Goal: Transaction & Acquisition: Purchase product/service

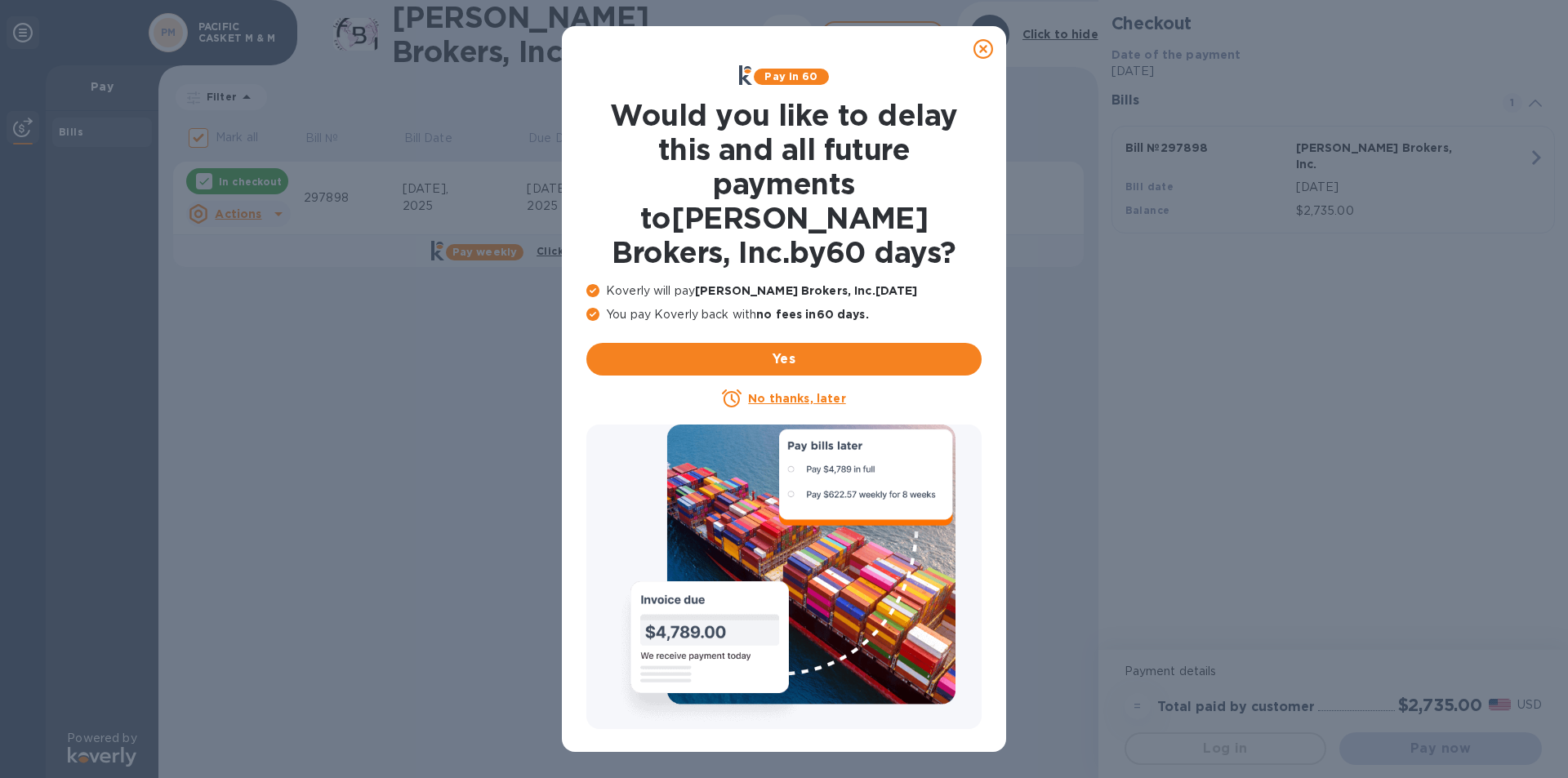
checkbox input "true"
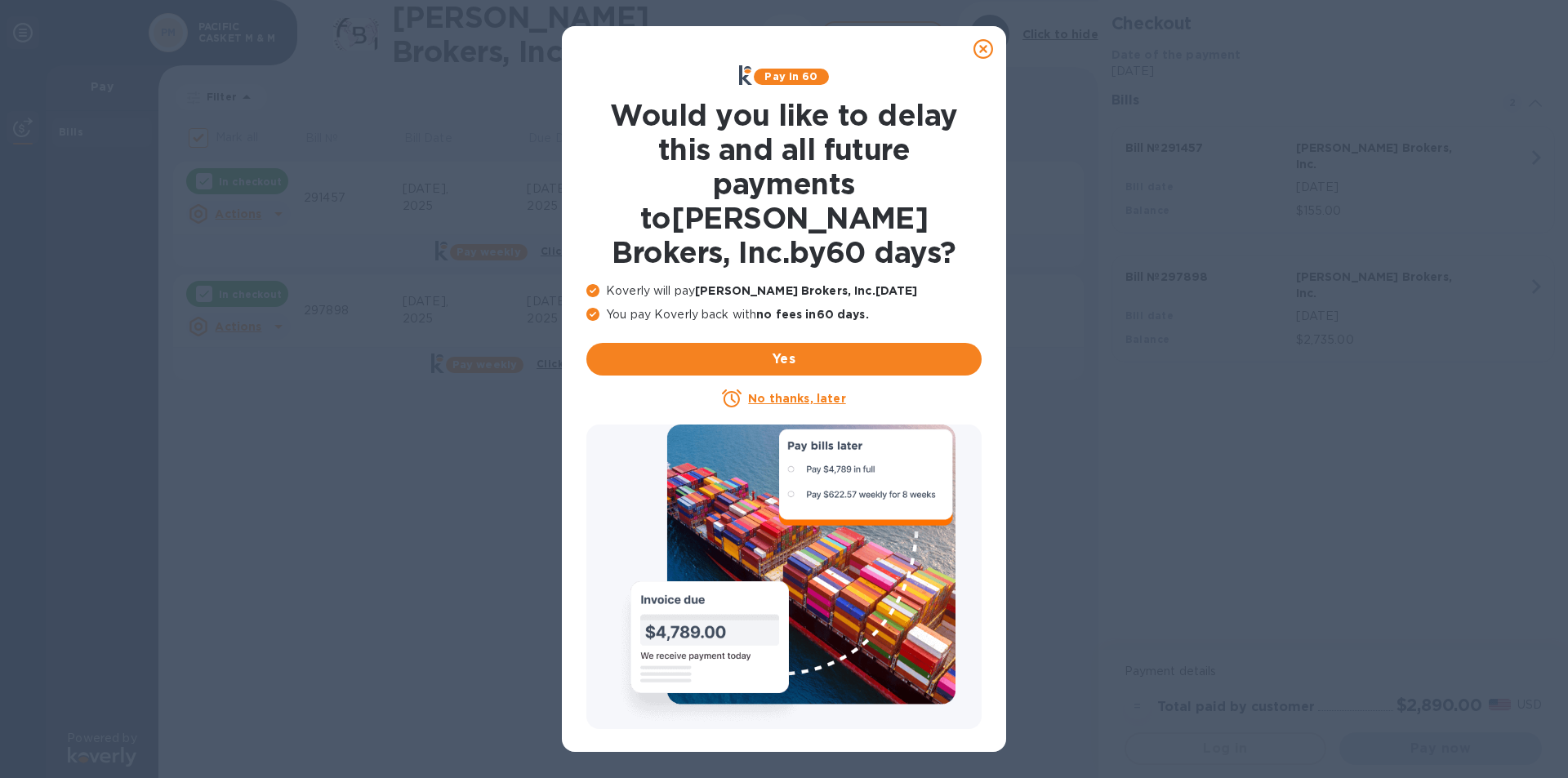
click at [983, 43] on icon at bounding box center [983, 49] width 20 height 20
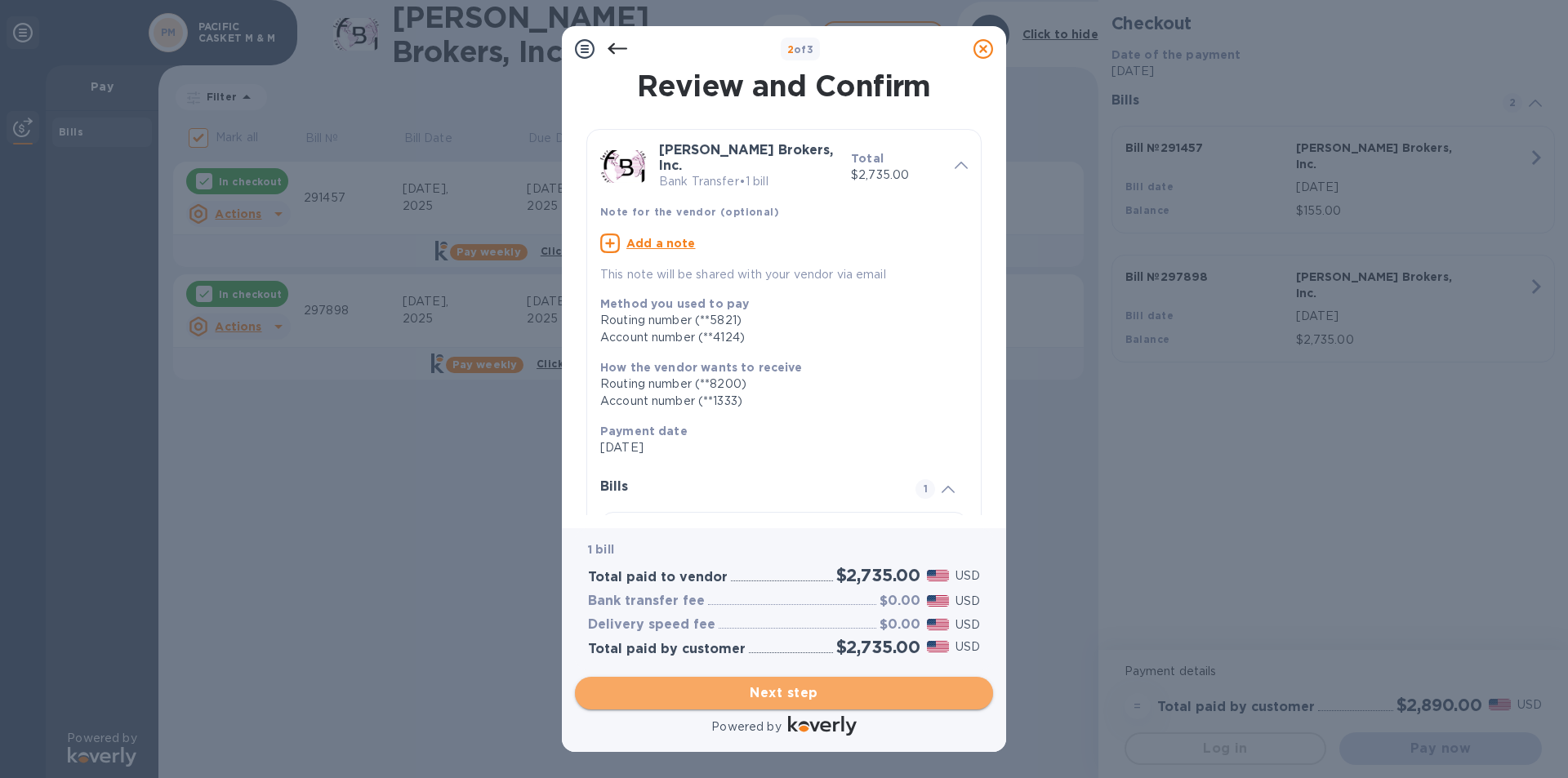
click at [784, 693] on span "Next step" at bounding box center [784, 693] width 392 height 20
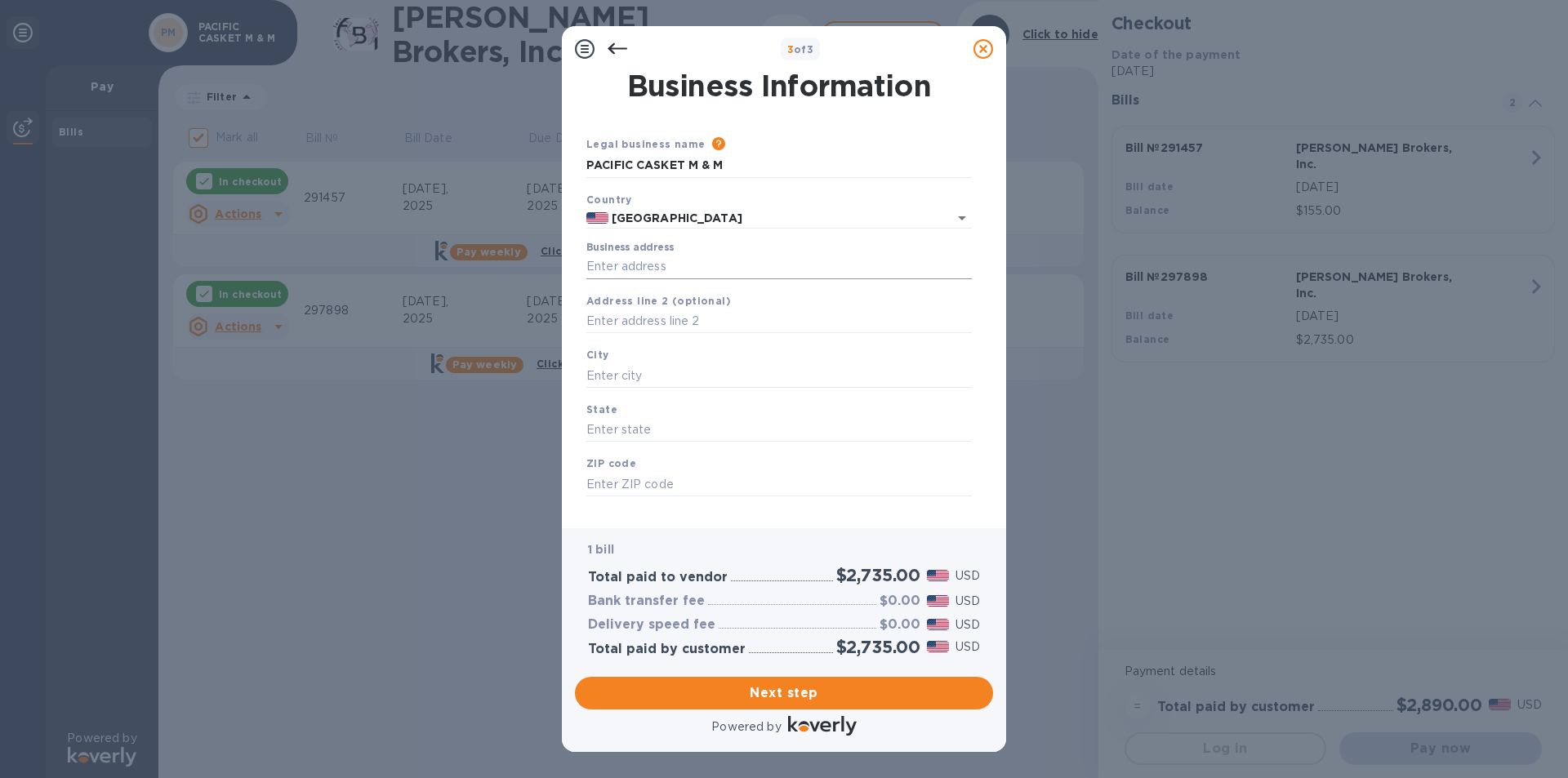
click at [631, 262] on input "Business address" at bounding box center [778, 267] width 385 height 24
type input "524 W CALLE PRIMERA"
click at [641, 320] on input "text" at bounding box center [778, 322] width 385 height 24
type input "s"
type input "SUITE 1005-16"
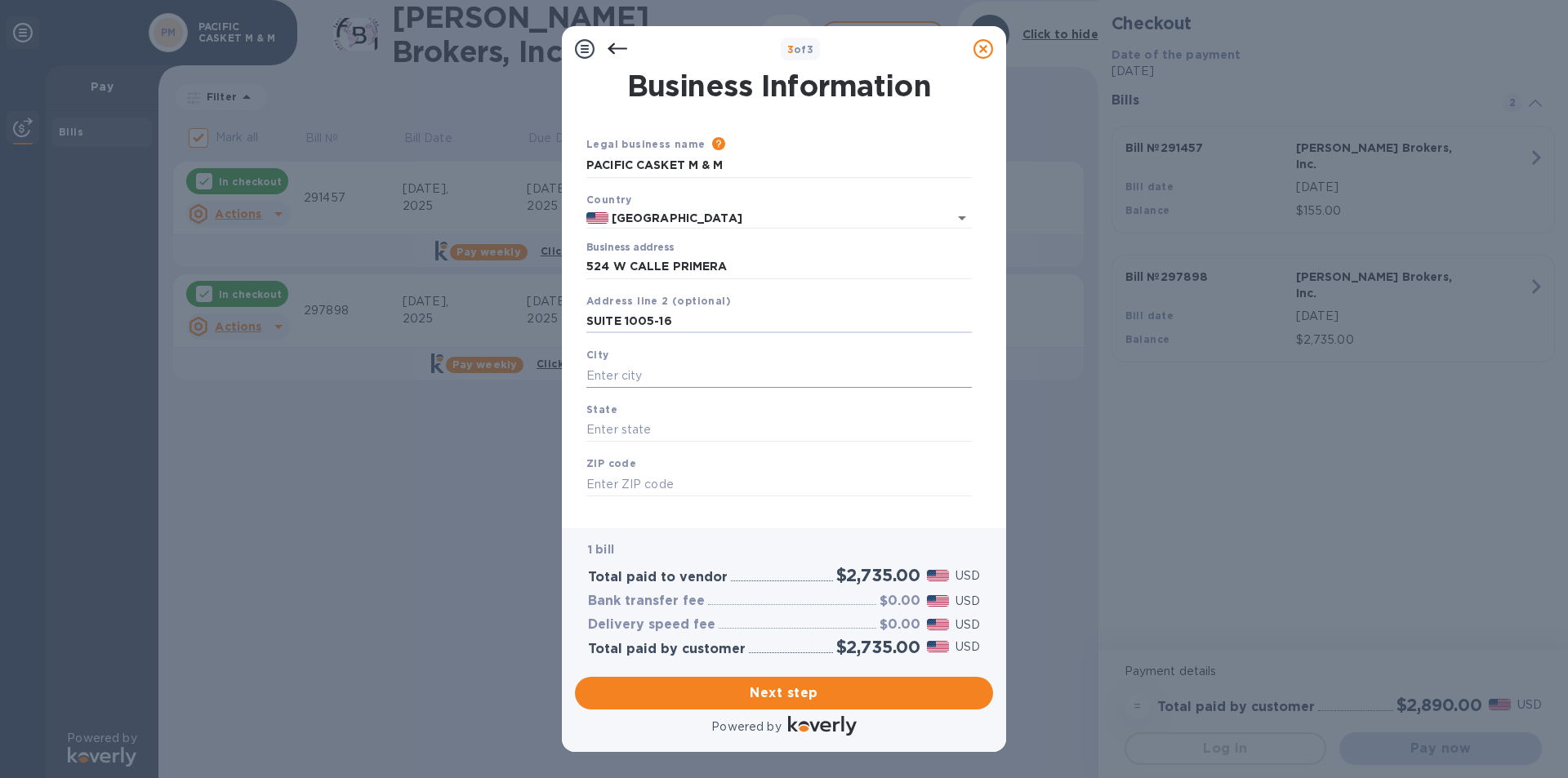
click at [641, 379] on input "text" at bounding box center [778, 375] width 385 height 24
type input "SAN YSIDRO"
click at [657, 418] on input "text" at bounding box center [778, 430] width 385 height 24
type input "CA"
click at [616, 485] on input "text" at bounding box center [778, 484] width 385 height 24
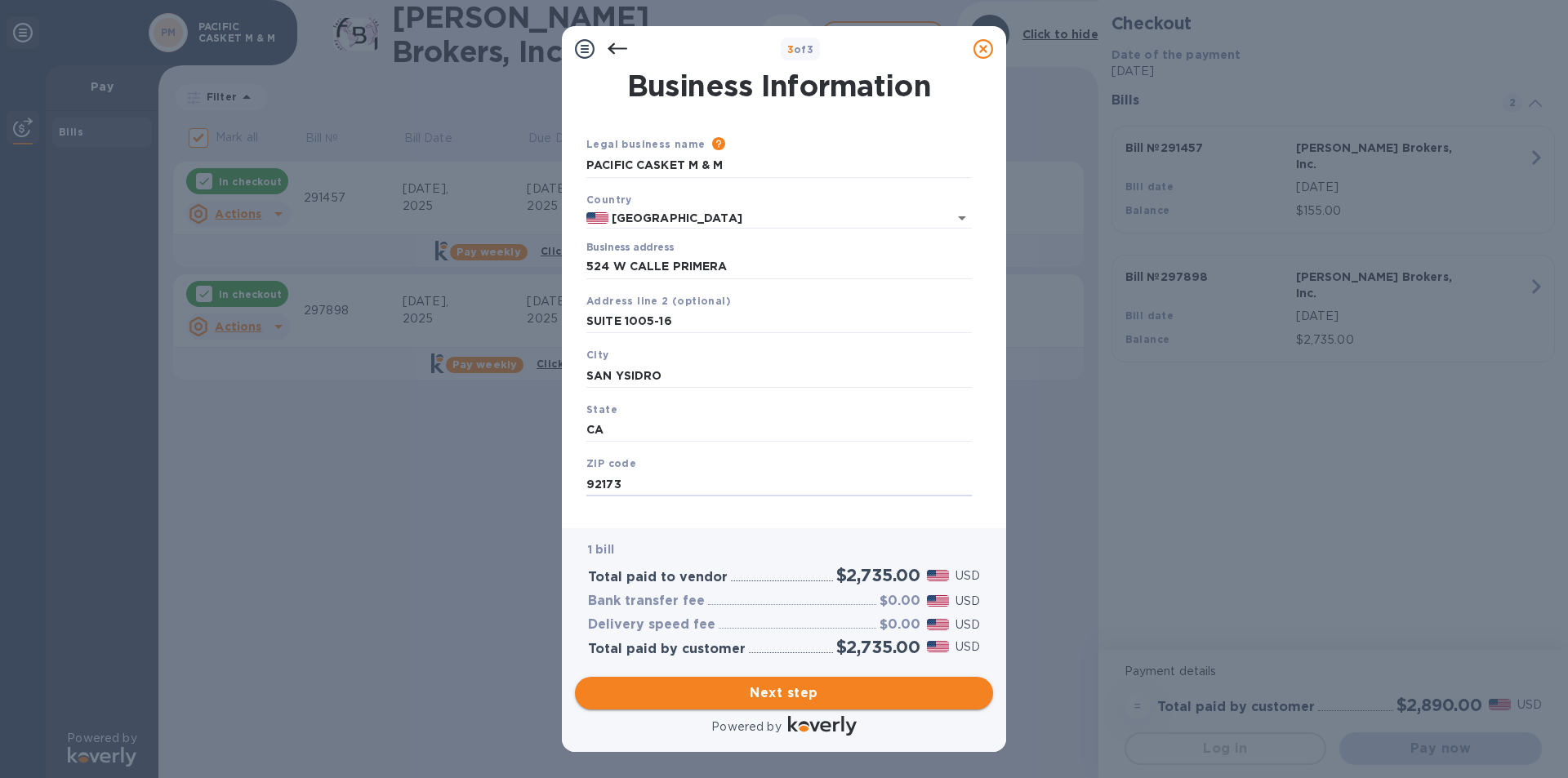
type input "92173"
click at [790, 693] on span "Next step" at bounding box center [784, 693] width 392 height 20
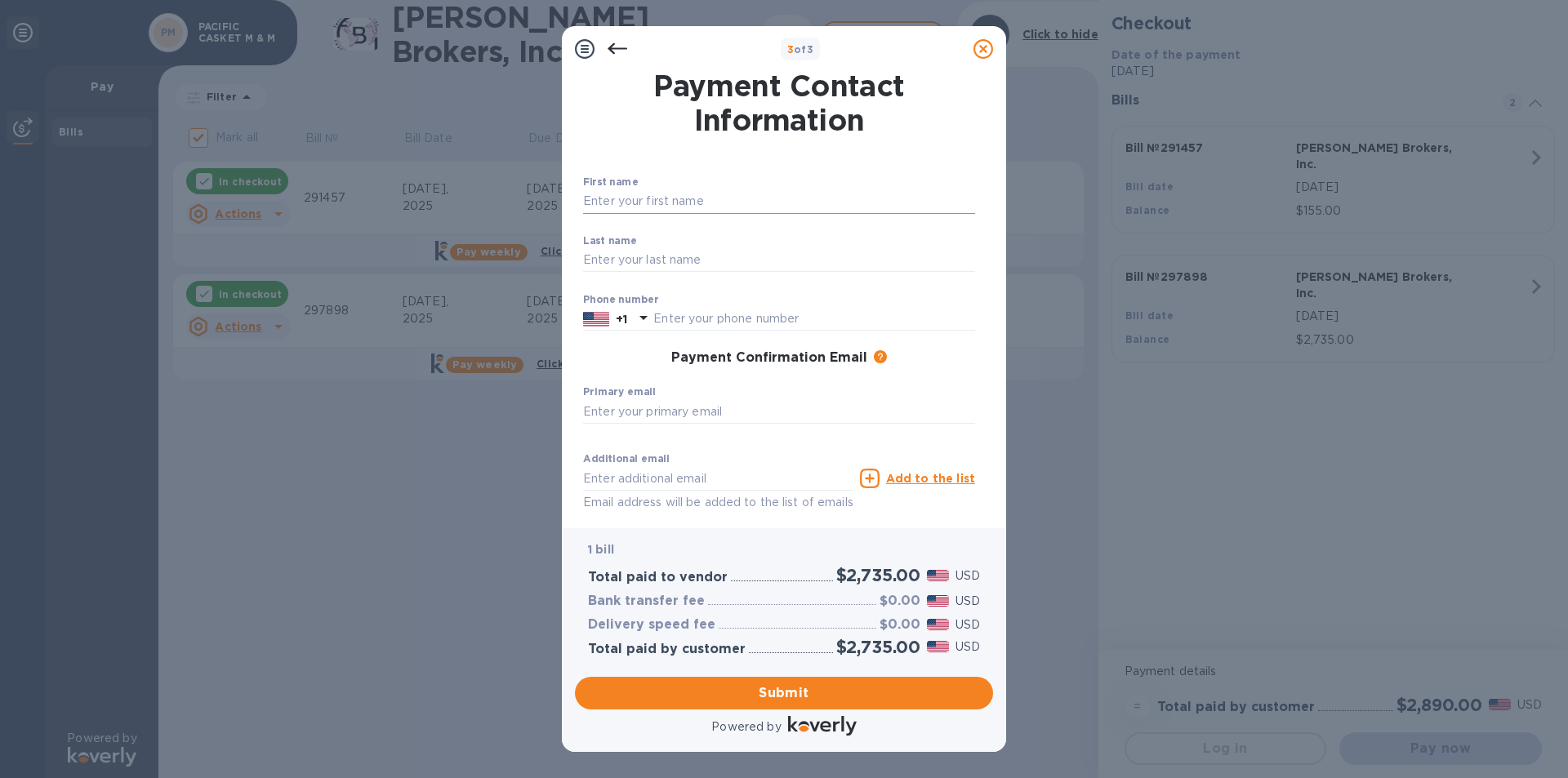
click at [670, 201] on input "text" at bounding box center [779, 202] width 392 height 24
type input "MARIO"
click at [616, 256] on input "text" at bounding box center [779, 261] width 392 height 24
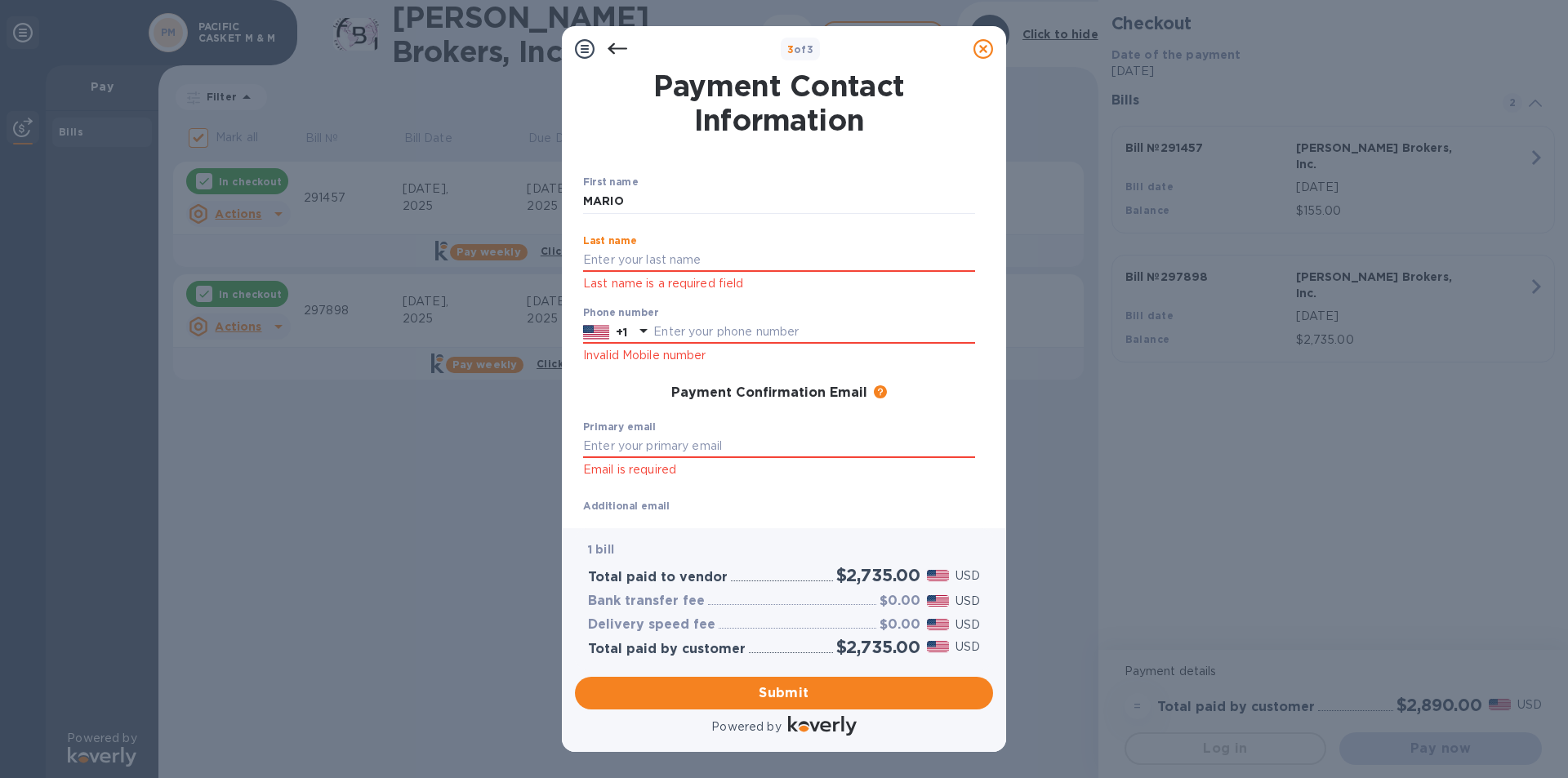
type input "[PERSON_NAME]"
click at [712, 337] on div "Phone number +1 Invalid Mobile number" at bounding box center [779, 336] width 392 height 59
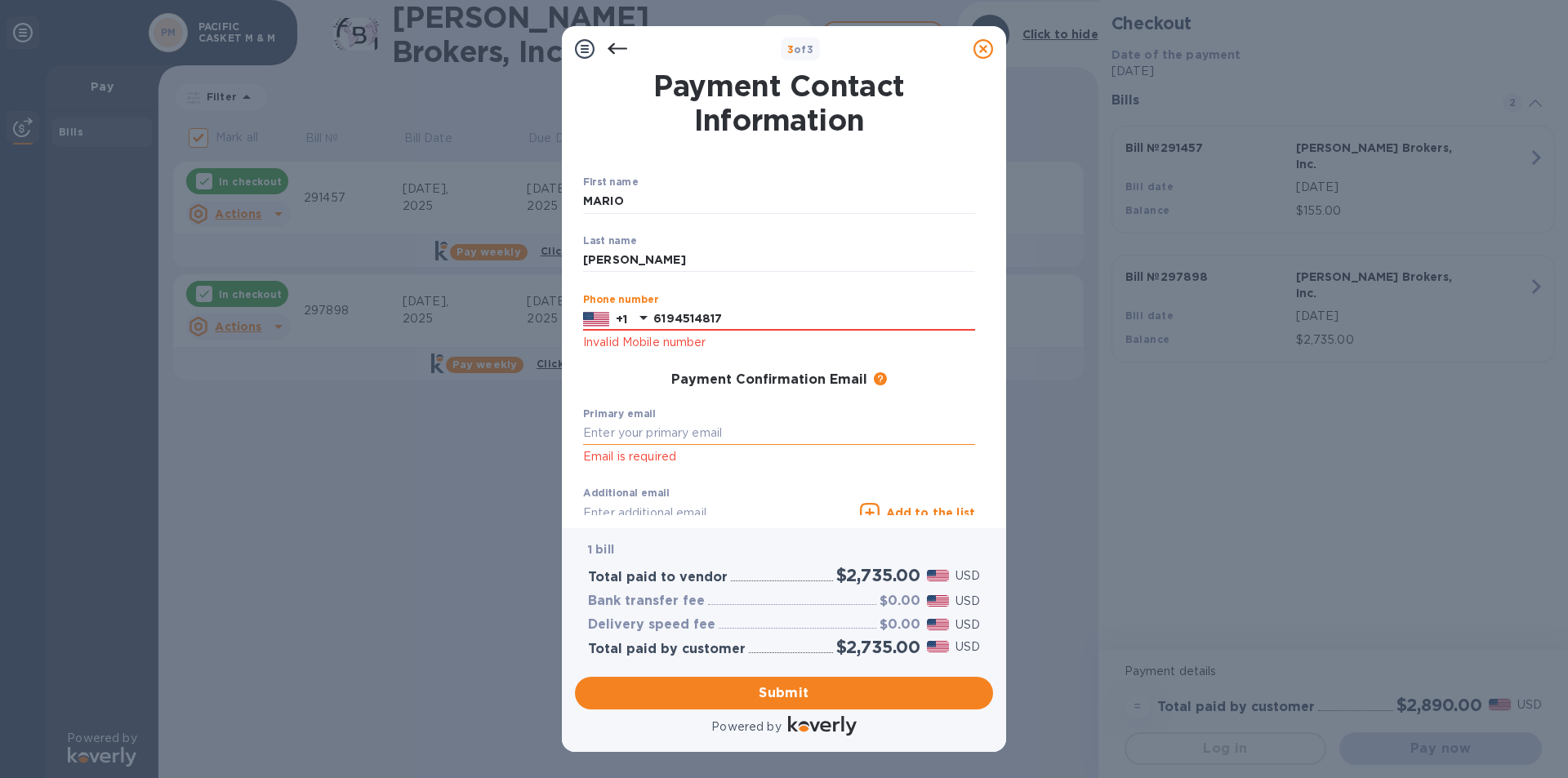
type input "6194514817"
click at [639, 433] on input "text" at bounding box center [779, 433] width 392 height 24
type input "P"
type input "[EMAIL_ADDRESS][DOMAIN_NAME]"
click at [772, 502] on div "Additional email Email address will be added to the list of emails" at bounding box center [718, 516] width 270 height 59
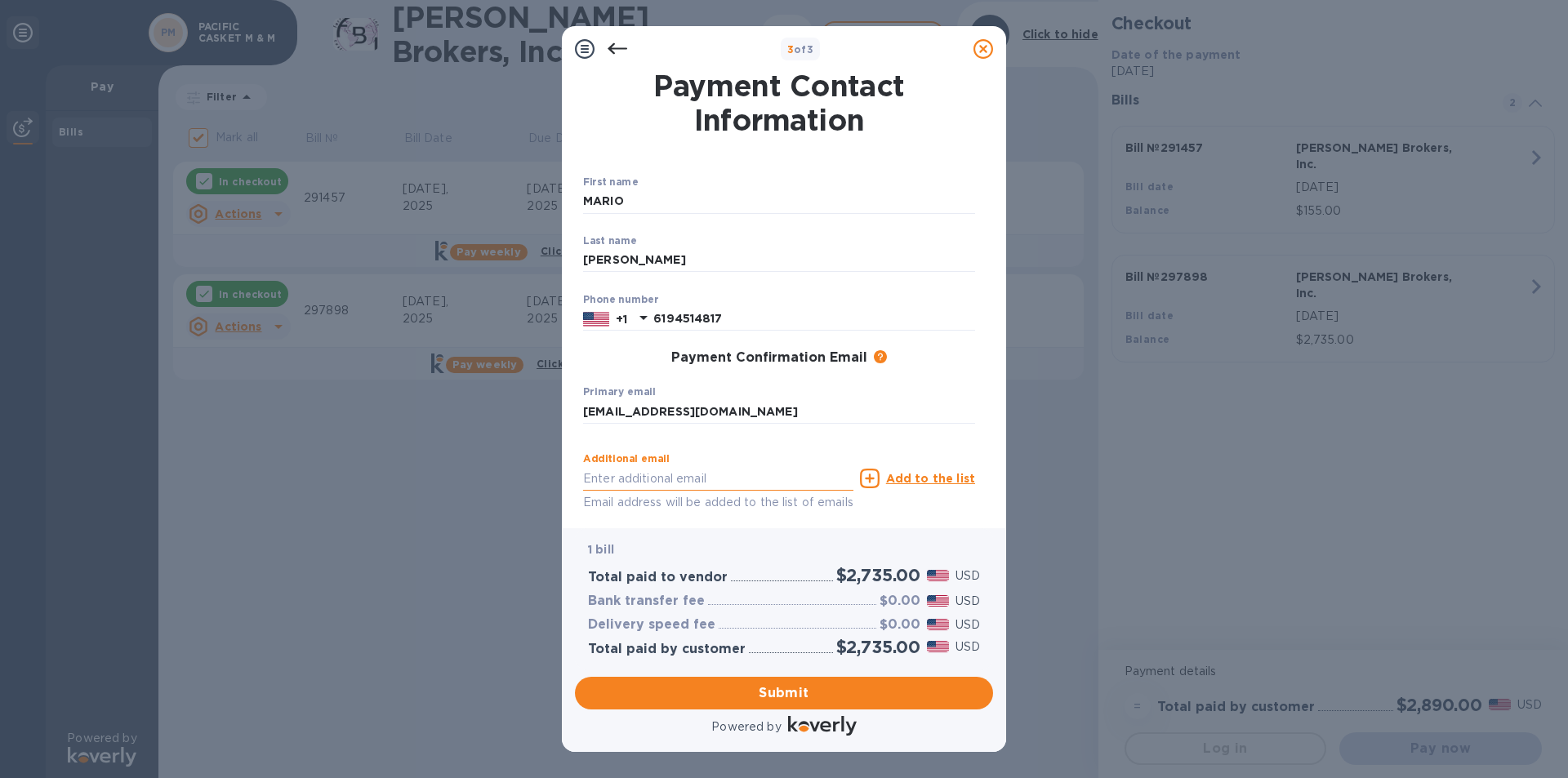
scroll to position [72, 0]
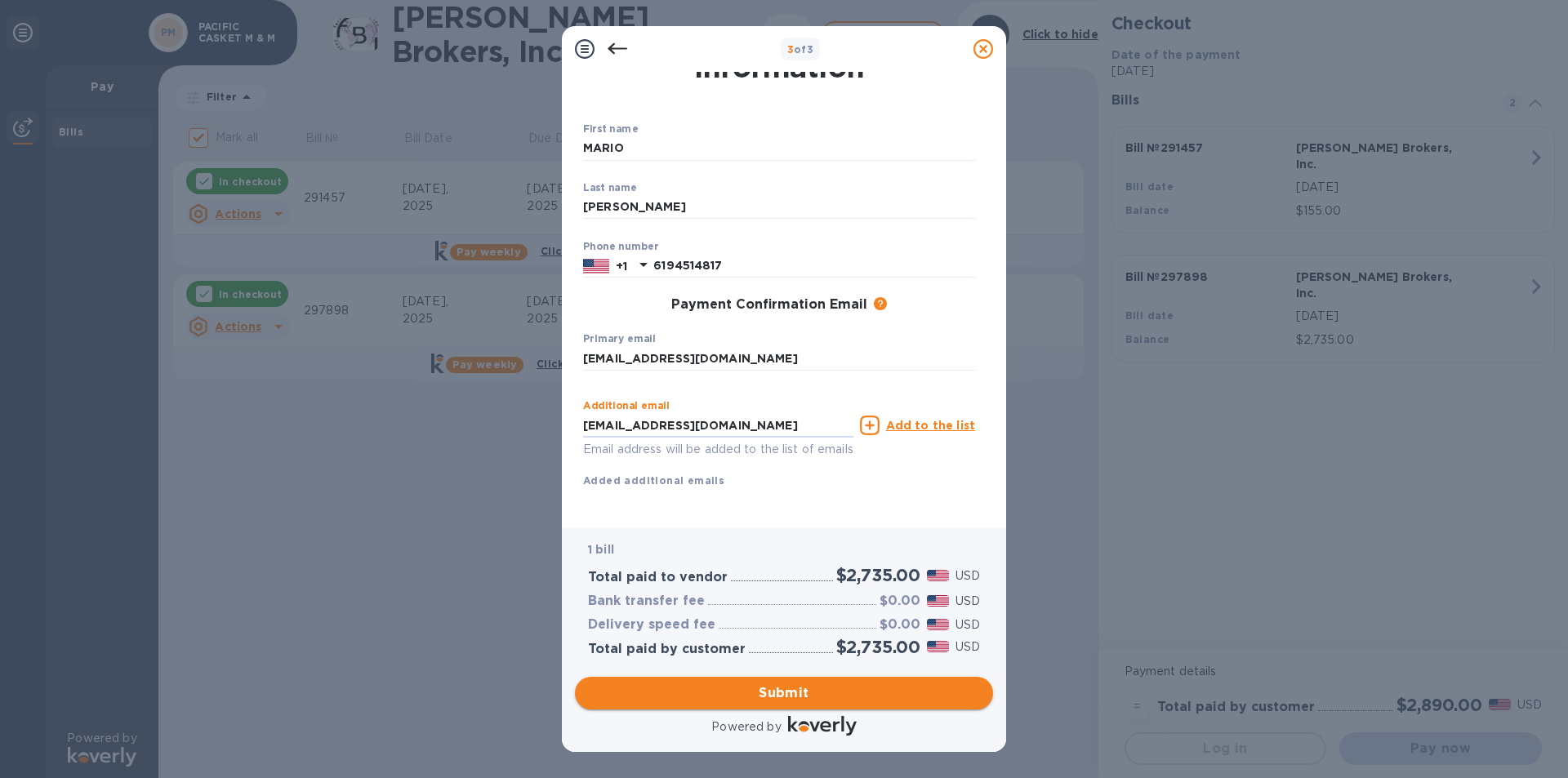
type input "[EMAIL_ADDRESS][DOMAIN_NAME]"
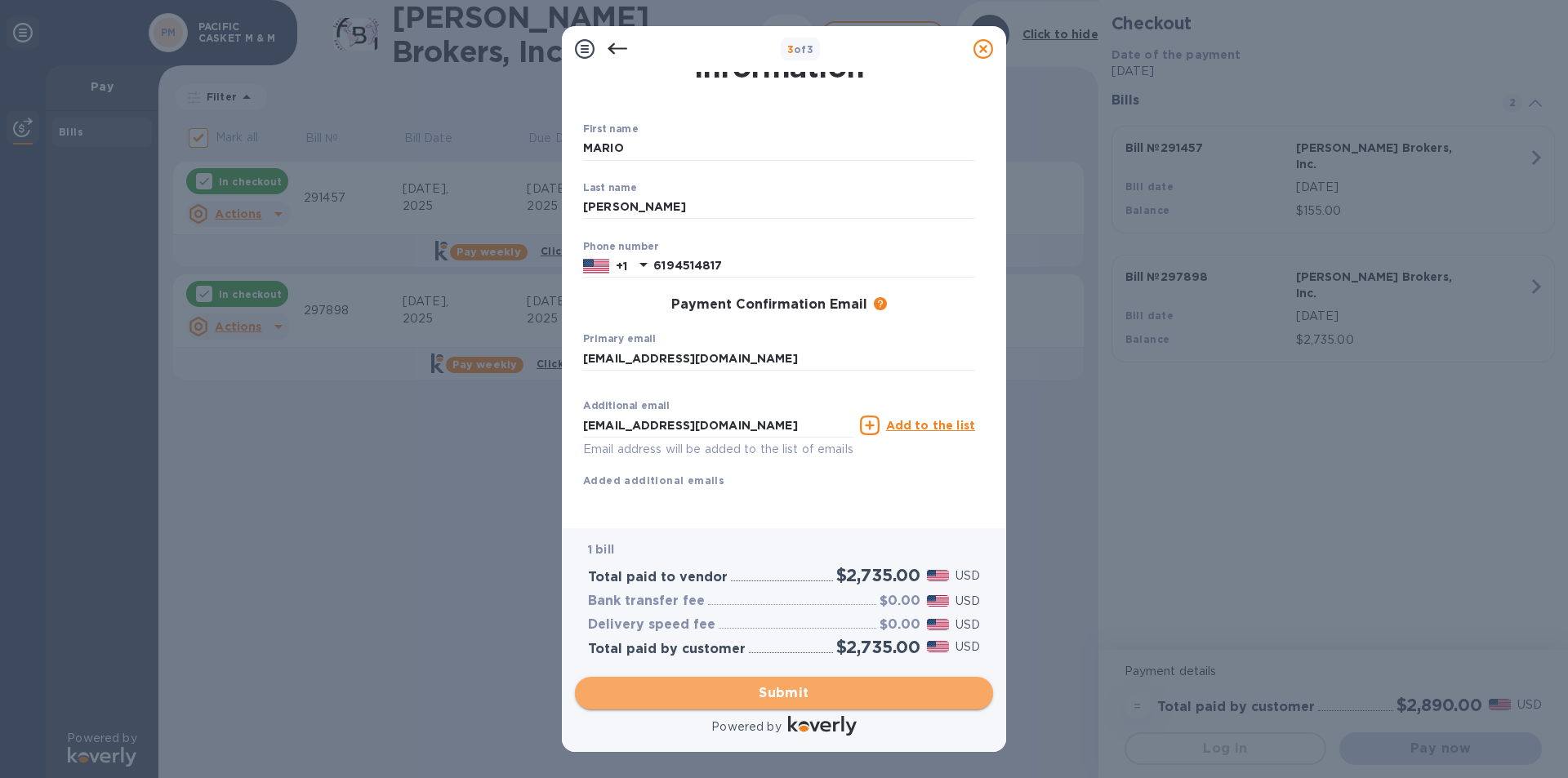
click at [801, 692] on span "Submit" at bounding box center [784, 693] width 392 height 20
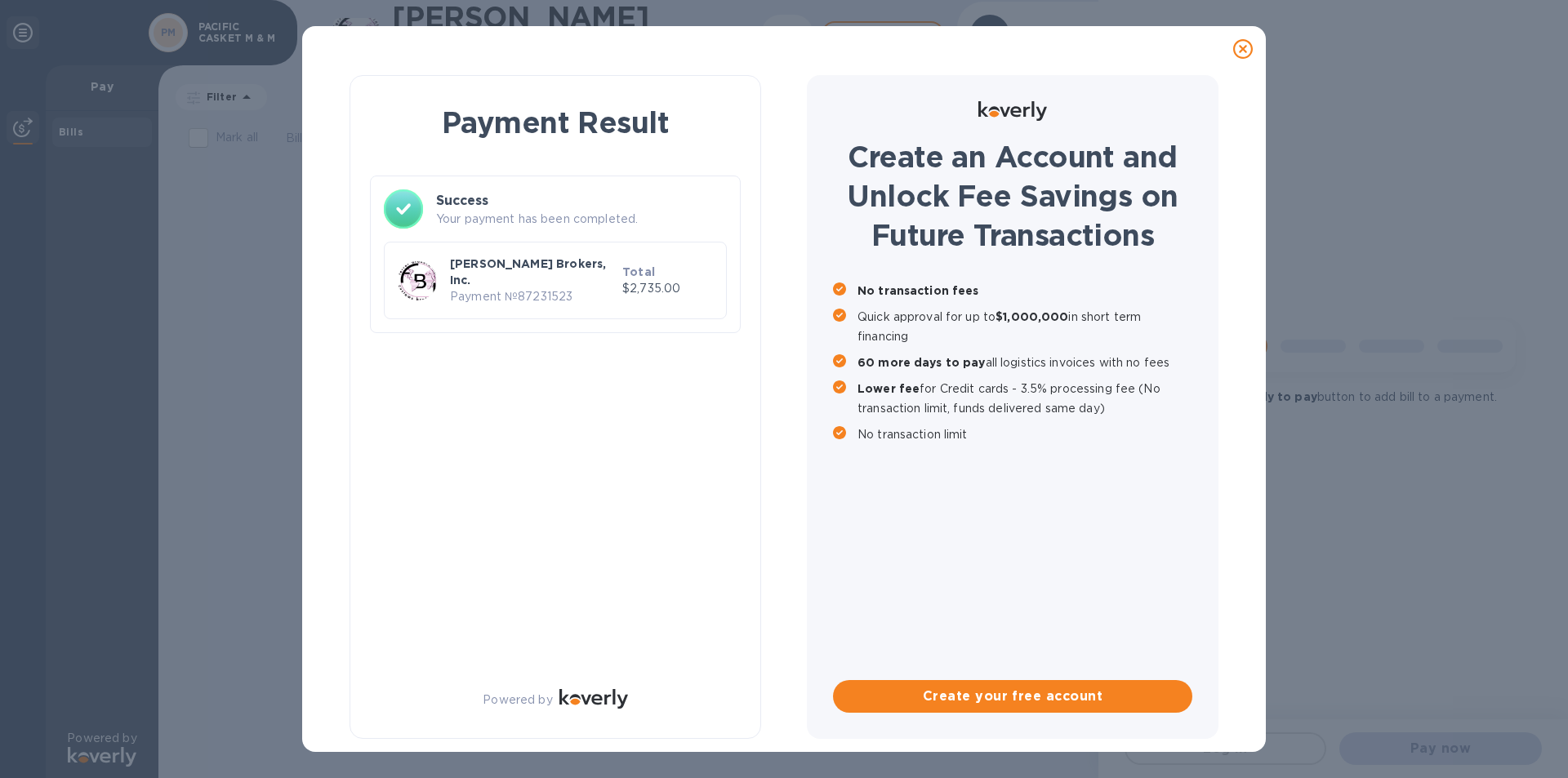
scroll to position [0, 0]
checkbox input "true"
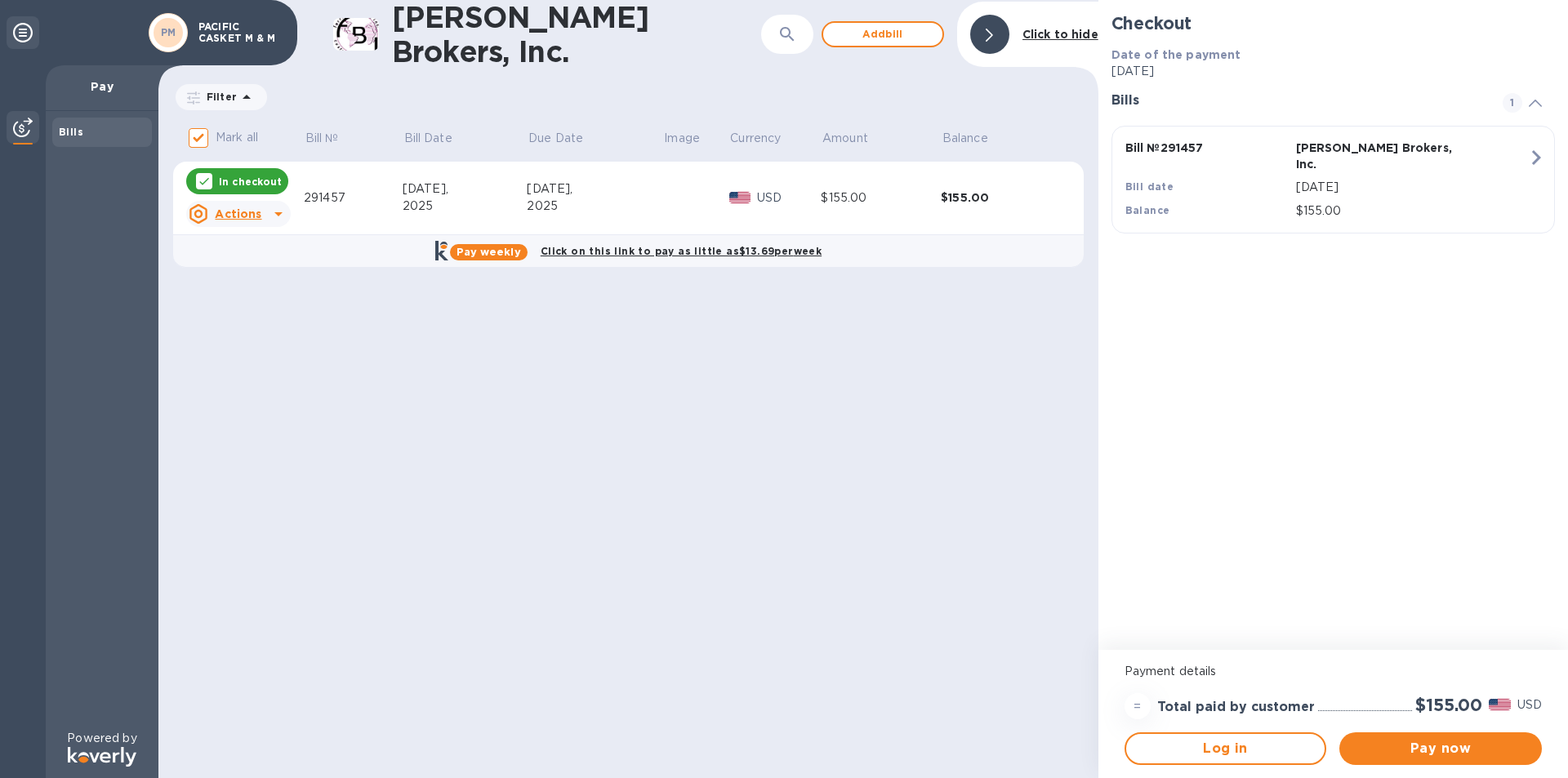
click at [29, 35] on icon at bounding box center [23, 32] width 20 height 20
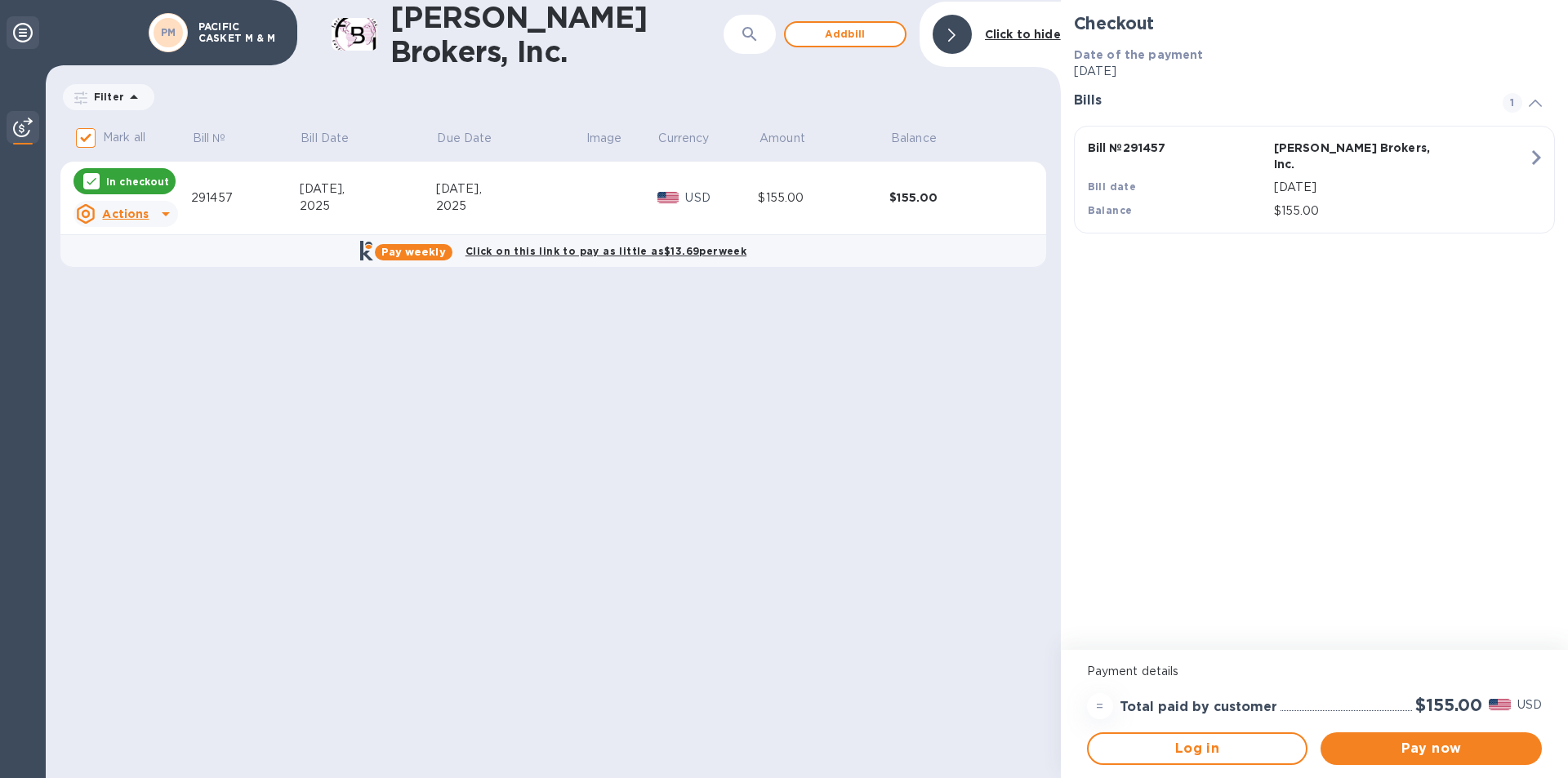
click at [29, 35] on icon at bounding box center [23, 32] width 20 height 20
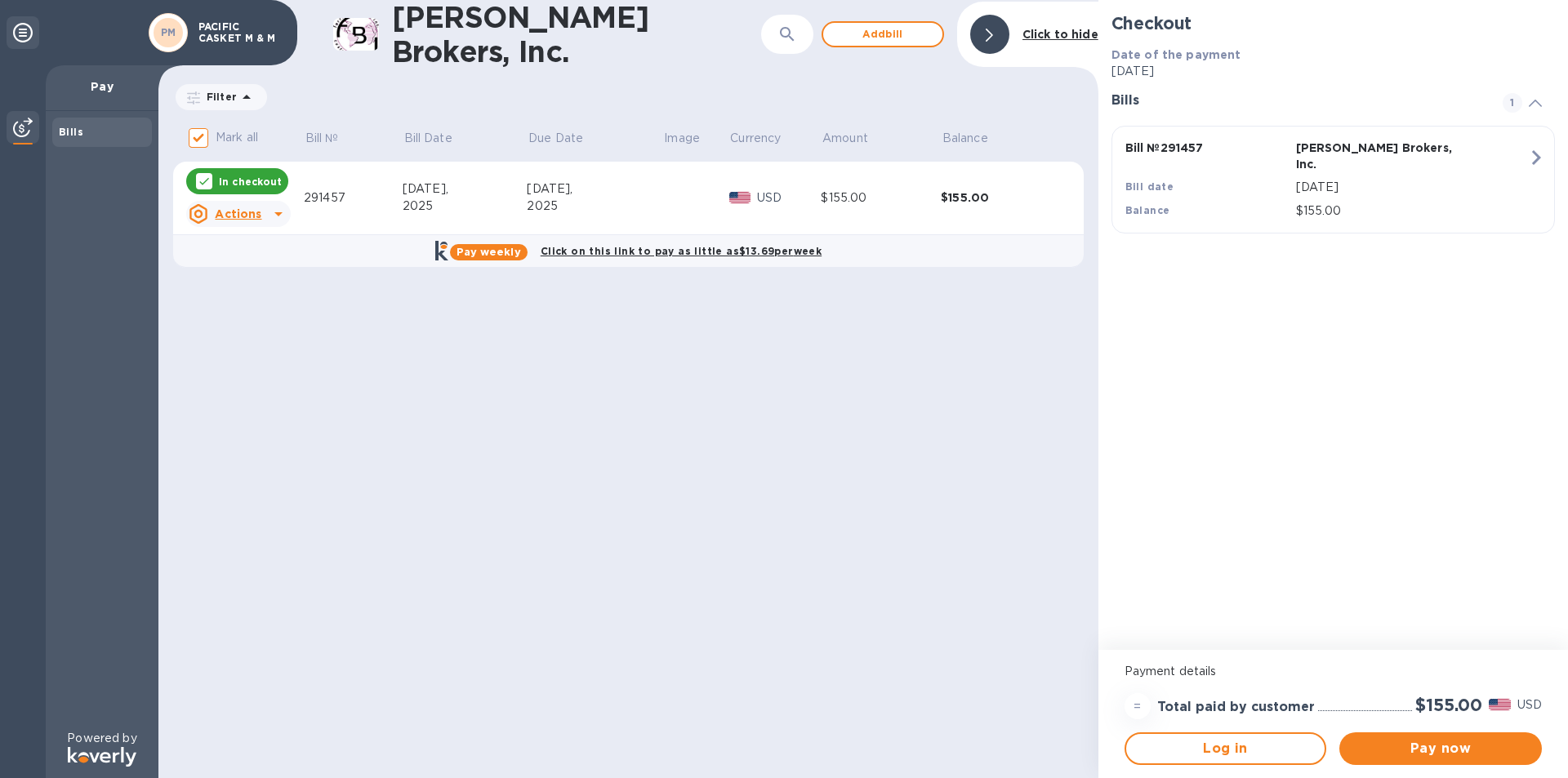
click at [29, 35] on icon at bounding box center [23, 32] width 20 height 20
